Goal: Information Seeking & Learning: Learn about a topic

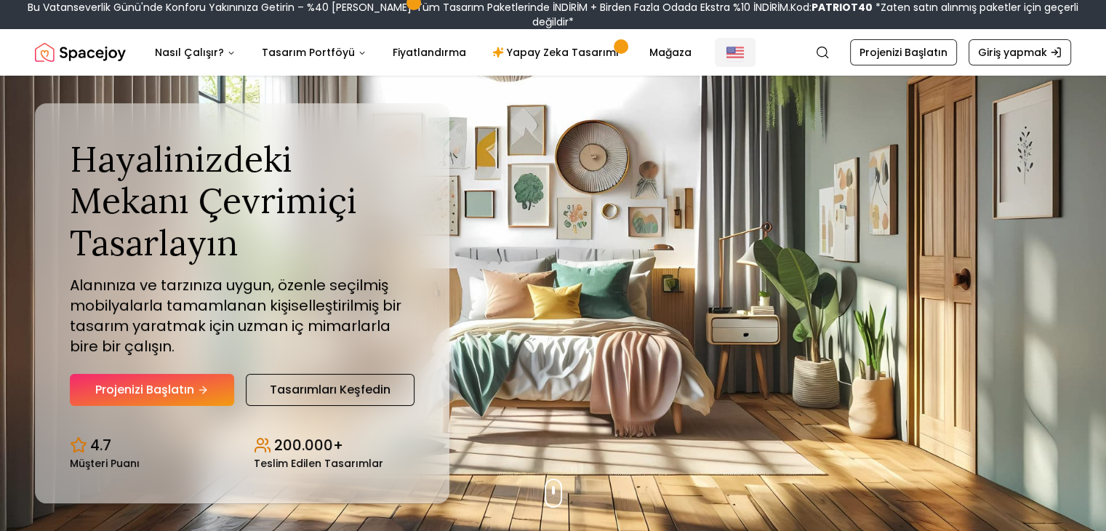
click at [726, 44] on img "Küresel" at bounding box center [734, 52] width 17 height 17
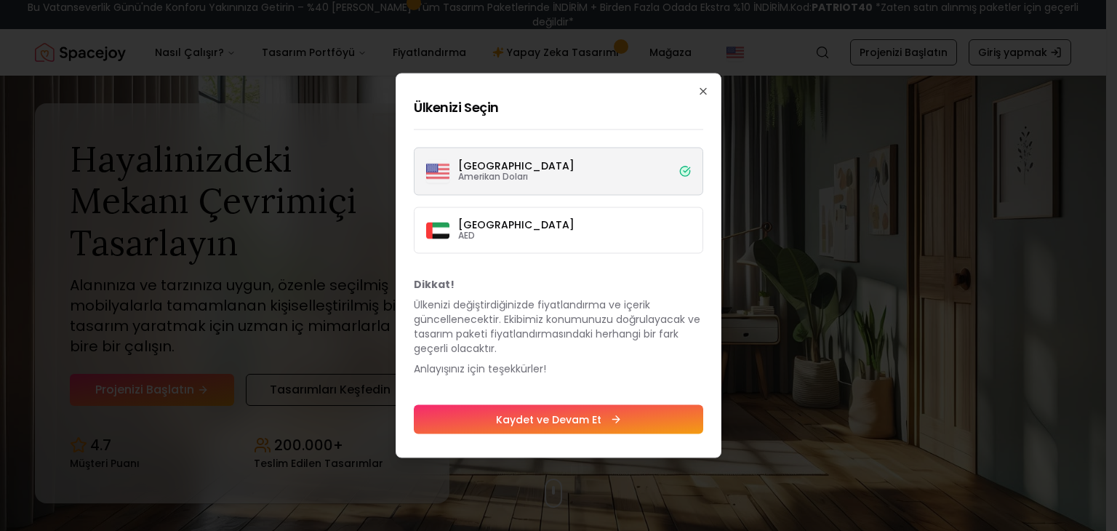
click at [695, 91] on div "Ülkenizi Seçin Amerika Birleşik Devletleri Amerikan Doları Dubai AED Dikkat! Ül…" at bounding box center [559, 265] width 326 height 385
click at [698, 91] on icon "button" at bounding box center [703, 92] width 12 height 12
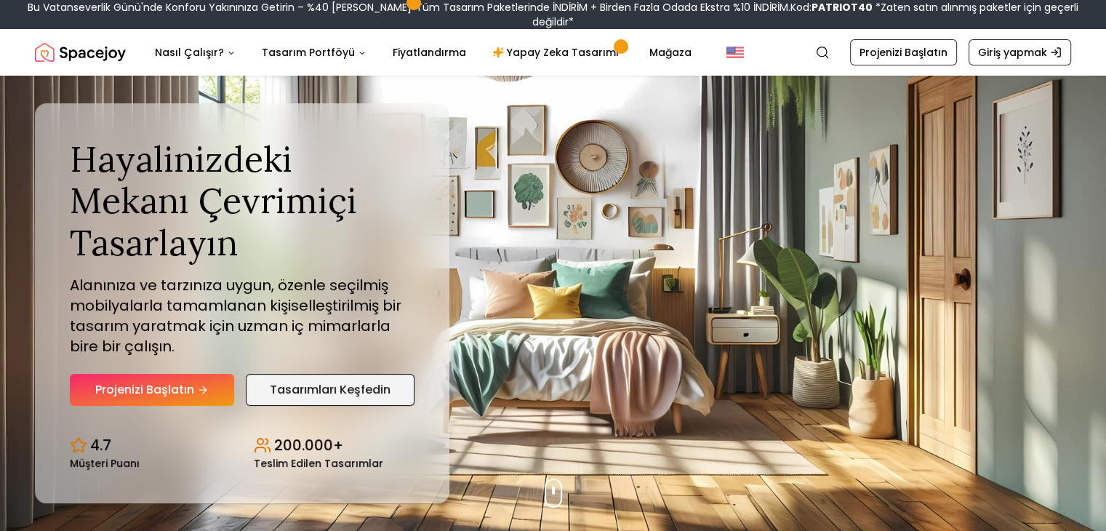
click at [356, 386] on font "Tasarımları Keşfedin" at bounding box center [330, 389] width 121 height 17
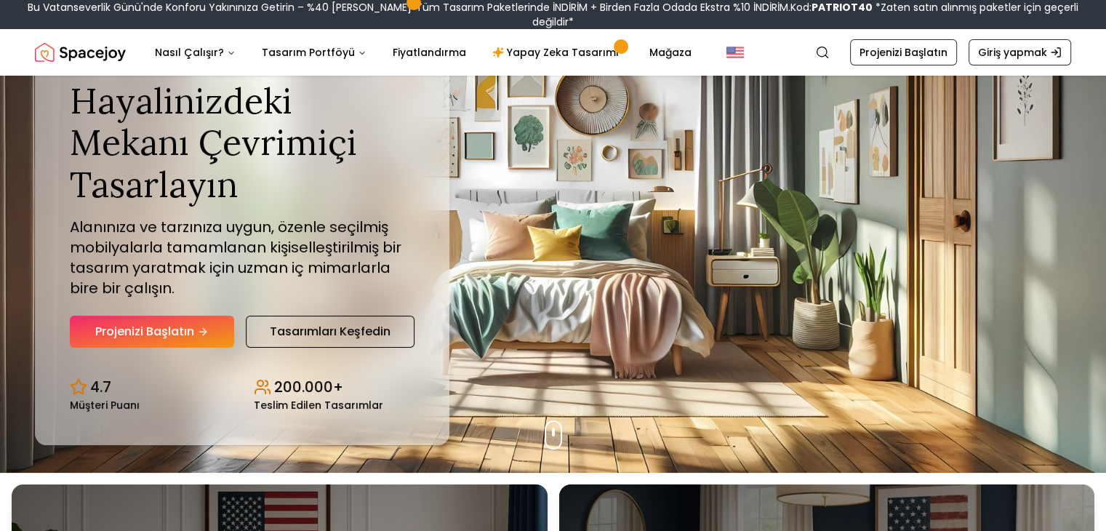
scroll to position [73, 0]
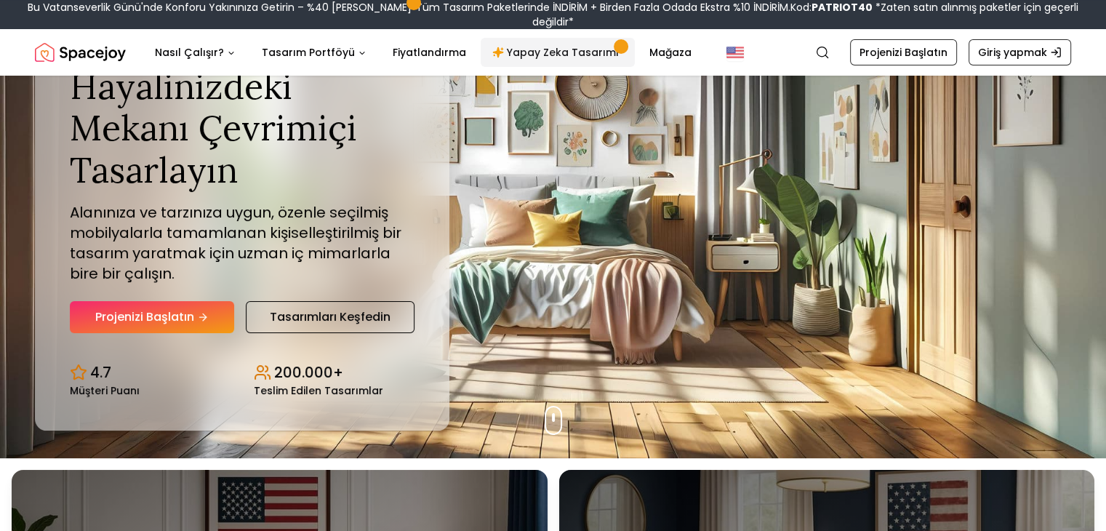
click at [587, 53] on font "Yapay Zeka Tasarımı" at bounding box center [563, 52] width 112 height 15
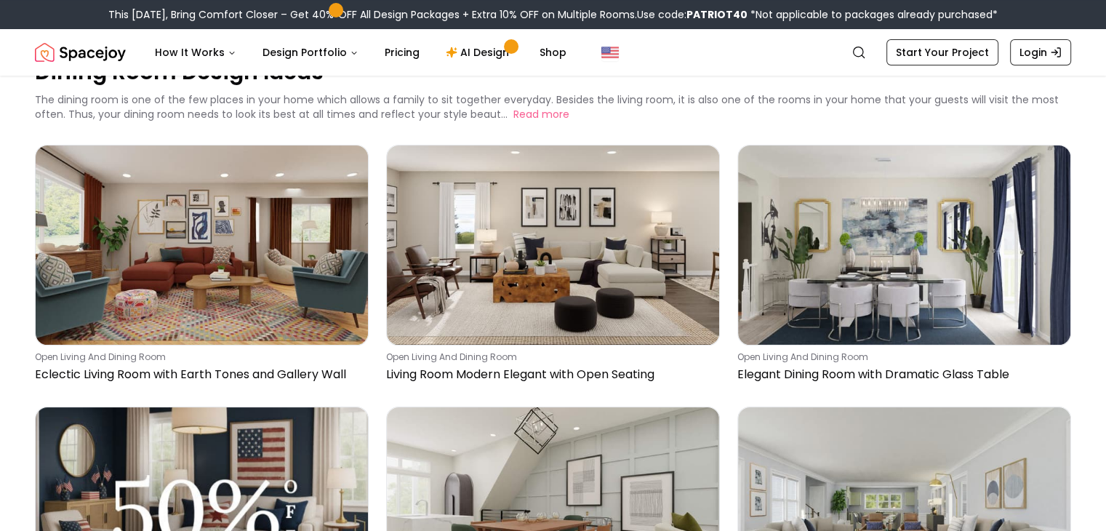
scroll to position [57, 0]
click at [405, 51] on link "Pricing" at bounding box center [402, 52] width 58 height 29
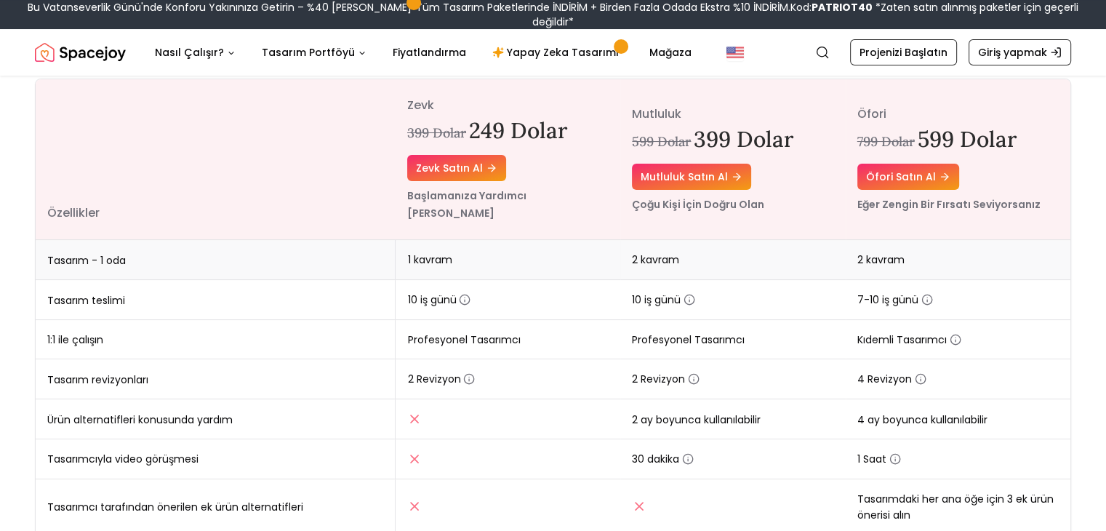
scroll to position [202, 0]
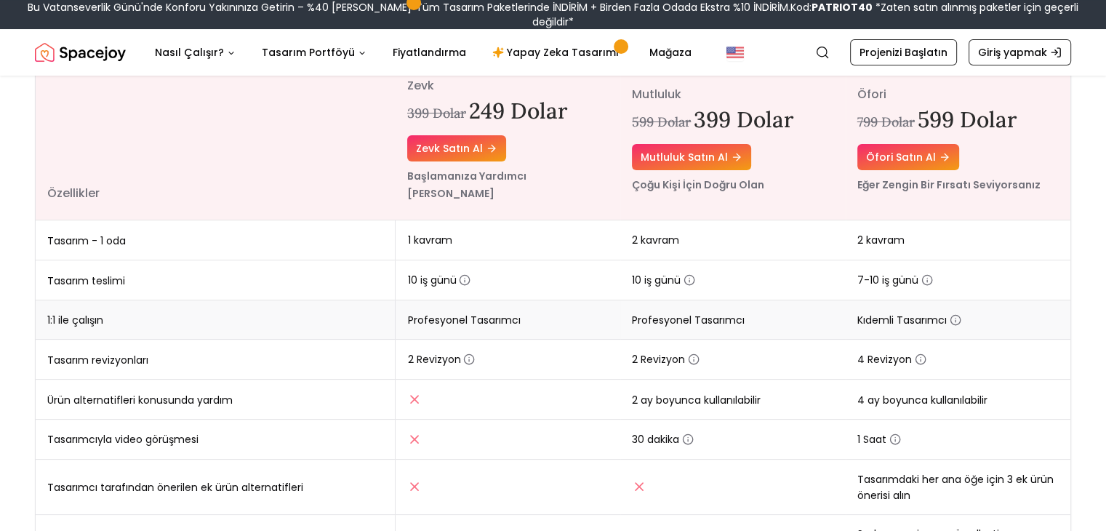
click at [486, 313] on font "Profesyonel Tasarımcı" at bounding box center [463, 320] width 113 height 15
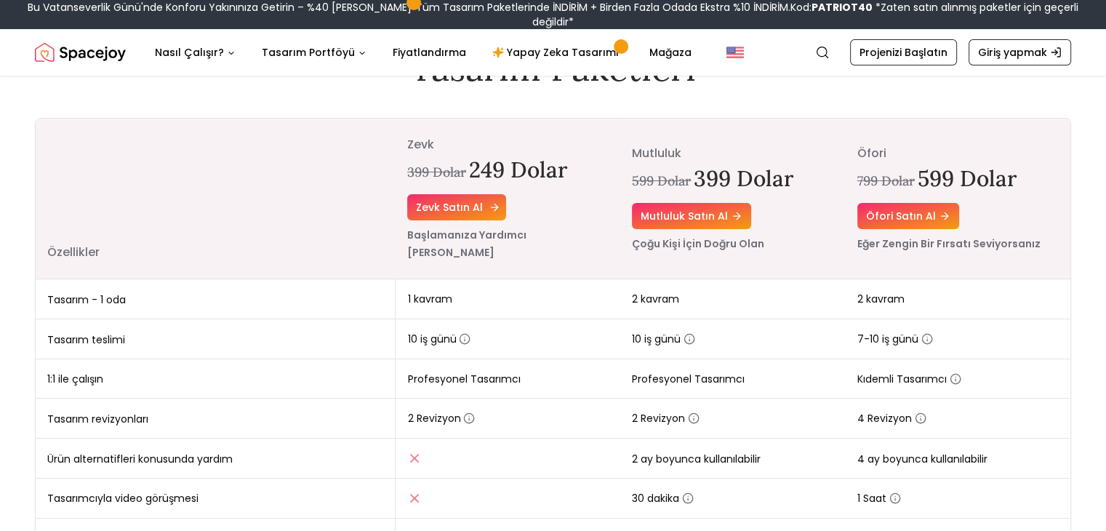
scroll to position [105, 0]
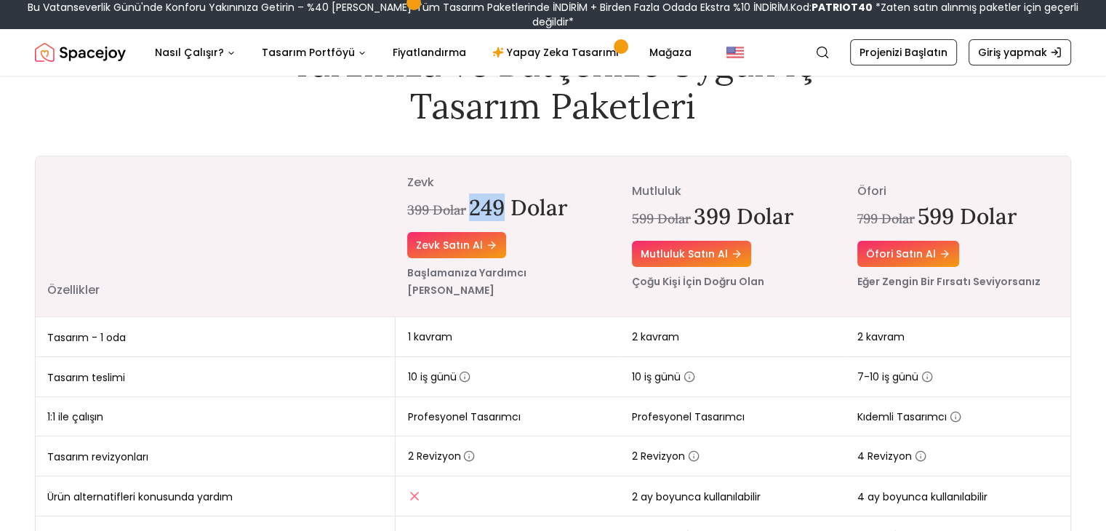
drag, startPoint x: 470, startPoint y: 206, endPoint x: 508, endPoint y: 208, distance: 37.9
click at [508, 208] on font "249 dolar" at bounding box center [518, 207] width 98 height 28
click at [717, 207] on font "399 dolar" at bounding box center [744, 216] width 100 height 28
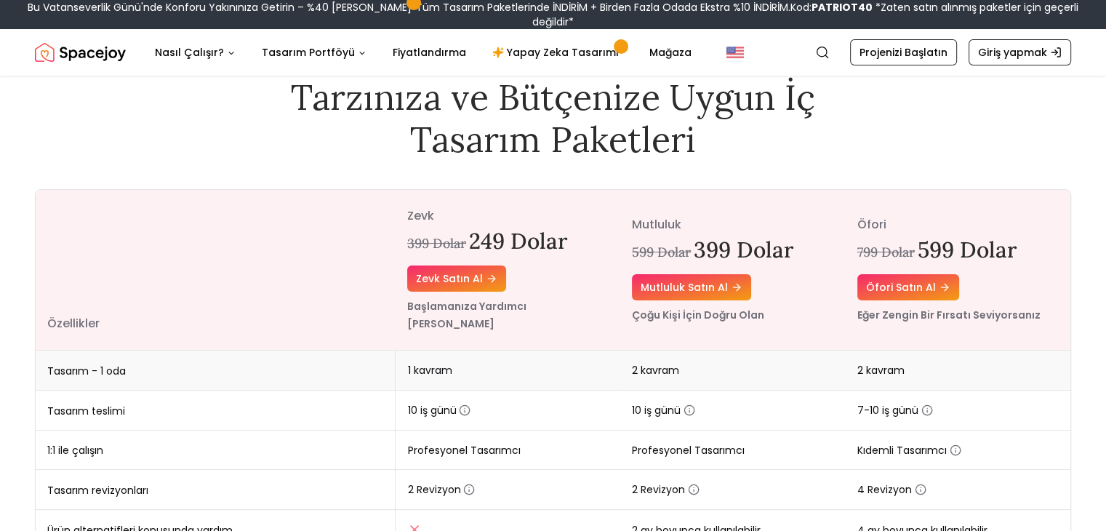
scroll to position [0, 0]
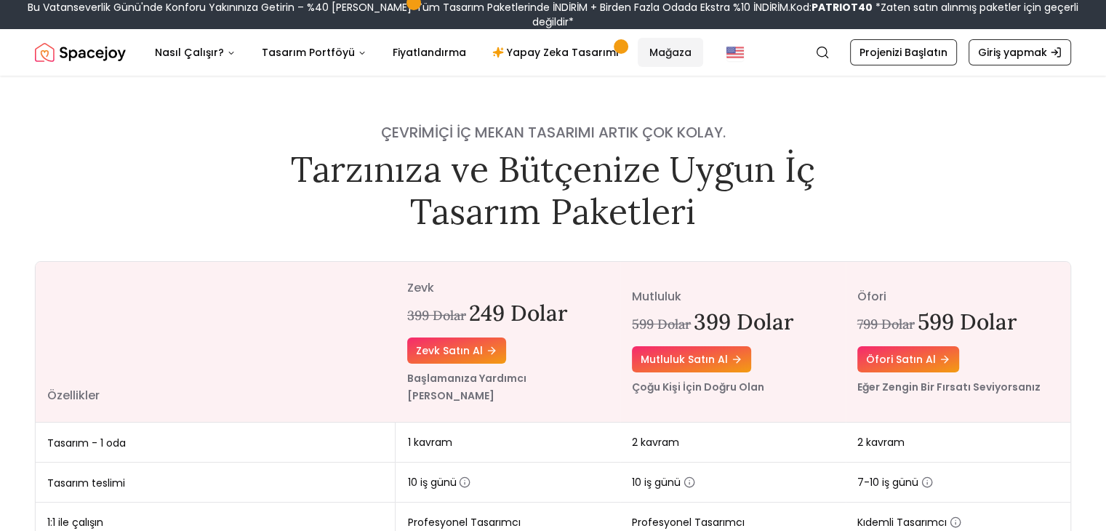
click at [638, 57] on link "Mağaza" at bounding box center [670, 52] width 65 height 29
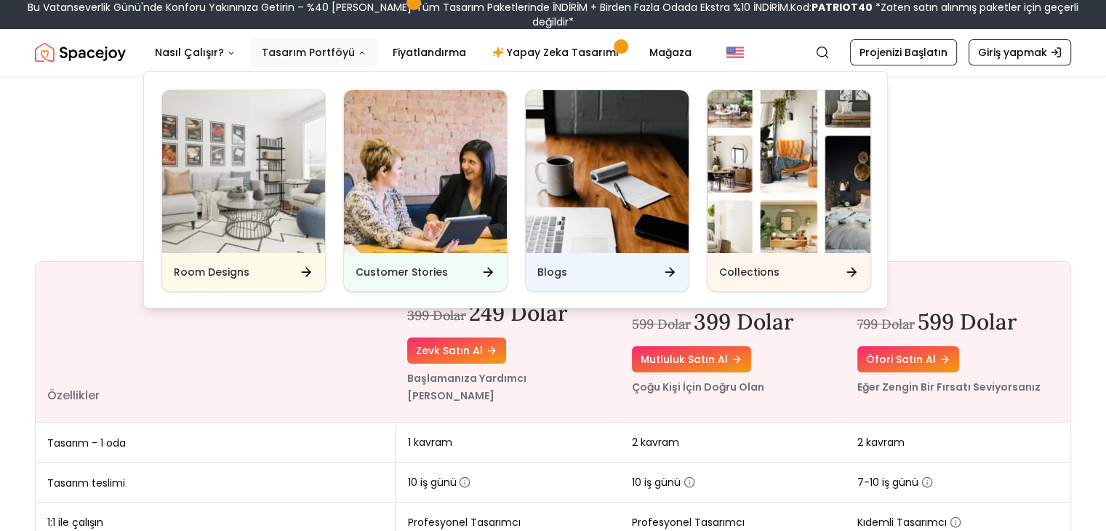
click at [310, 60] on button "Tasarım Portföyü" at bounding box center [314, 52] width 128 height 29
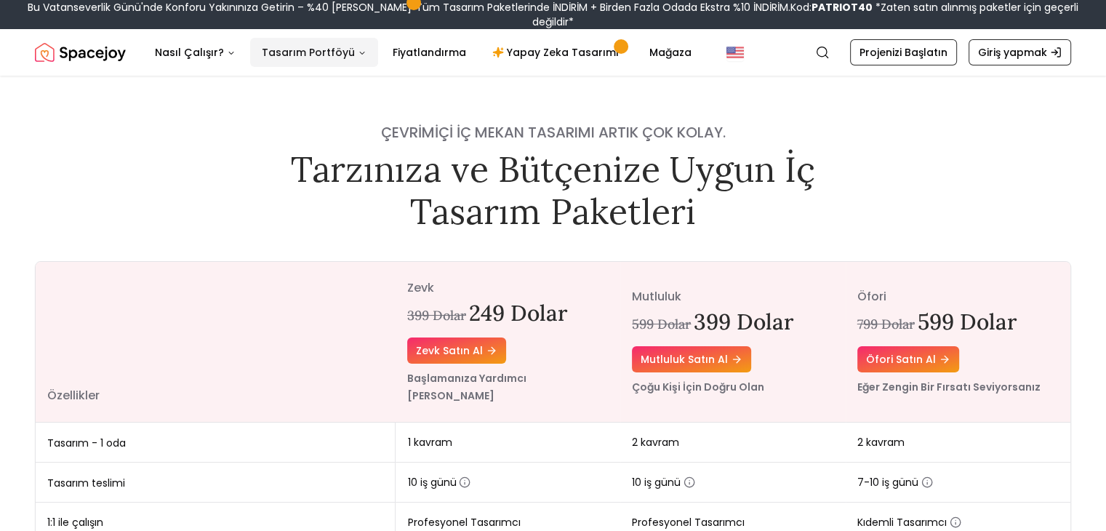
click at [310, 60] on button "Tasarım Portföyü" at bounding box center [314, 52] width 128 height 29
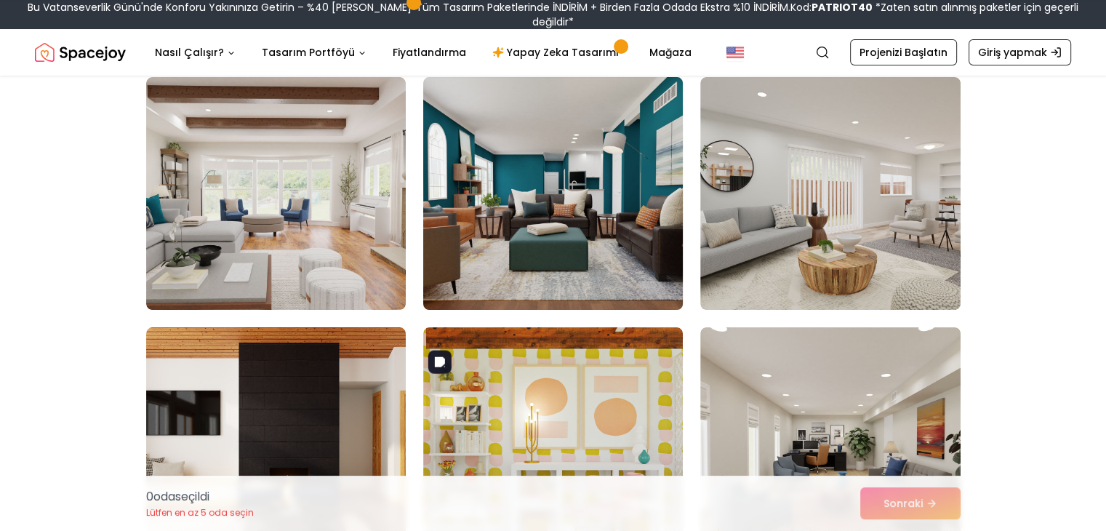
scroll to position [121, 0]
click at [564, 278] on img at bounding box center [553, 193] width 273 height 244
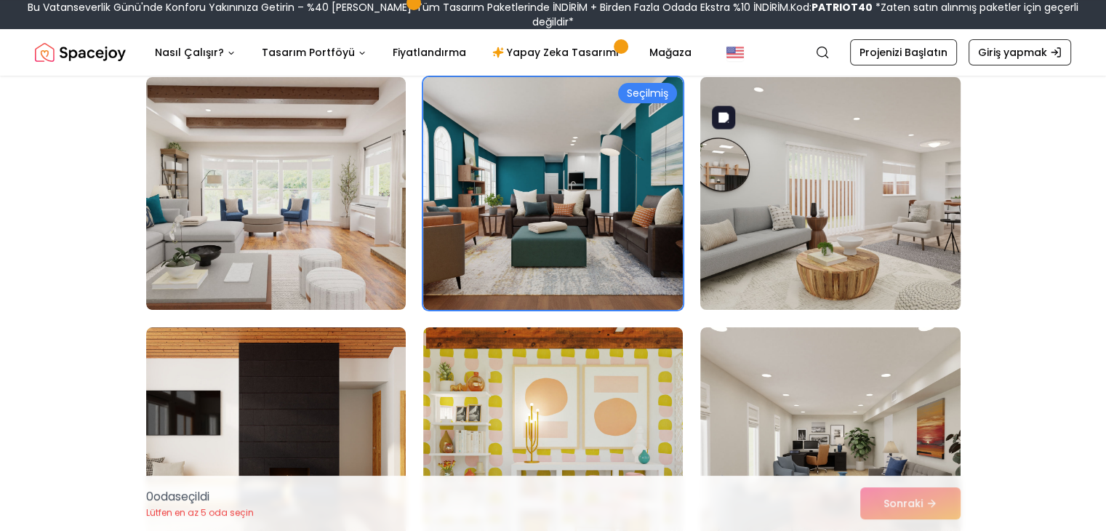
click at [831, 242] on img at bounding box center [830, 193] width 273 height 244
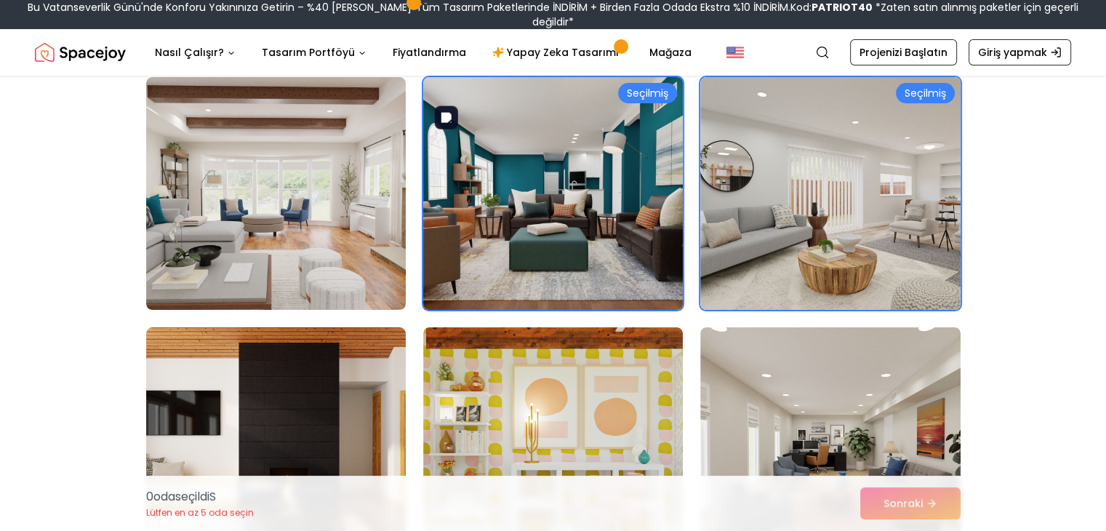
click at [660, 260] on img at bounding box center [553, 193] width 273 height 244
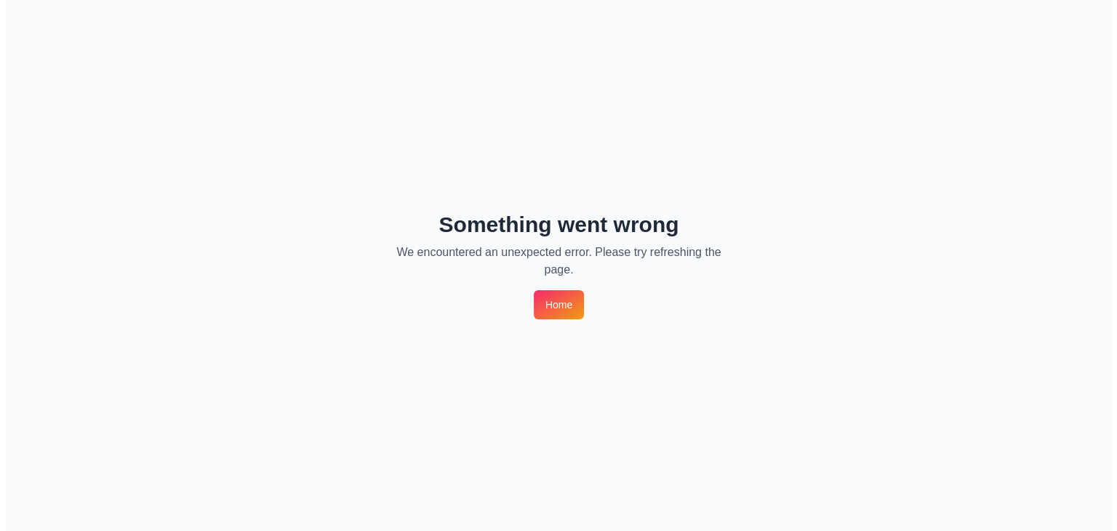
scroll to position [0, 0]
